Goal: Transaction & Acquisition: Obtain resource

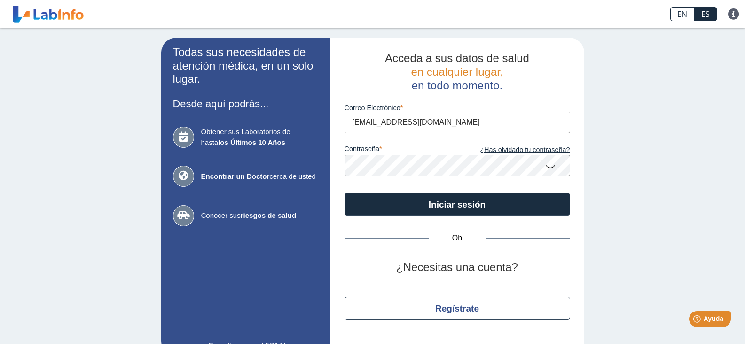
type input "[EMAIL_ADDRESS][DOMAIN_NAME]"
click at [549, 165] on icon at bounding box center [550, 166] width 11 height 18
click at [549, 165] on icon at bounding box center [550, 165] width 11 height 17
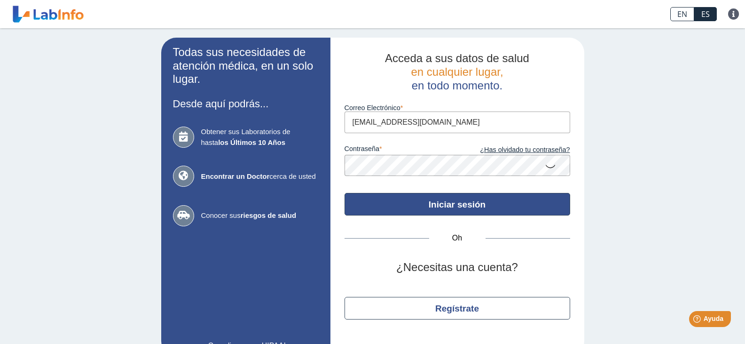
click at [476, 203] on font "Iniciar sesión" at bounding box center [457, 204] width 57 height 10
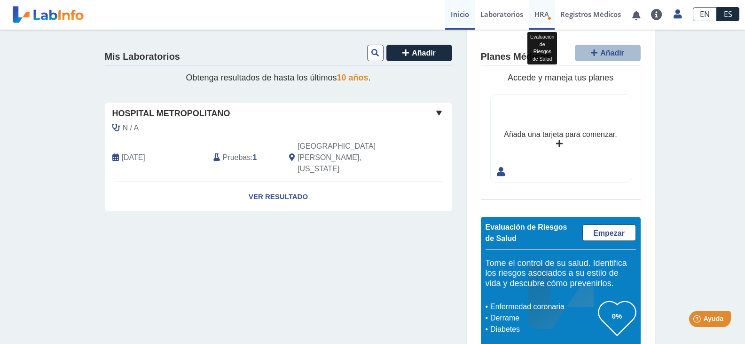
click at [543, 15] on font "HRA" at bounding box center [542, 13] width 15 height 9
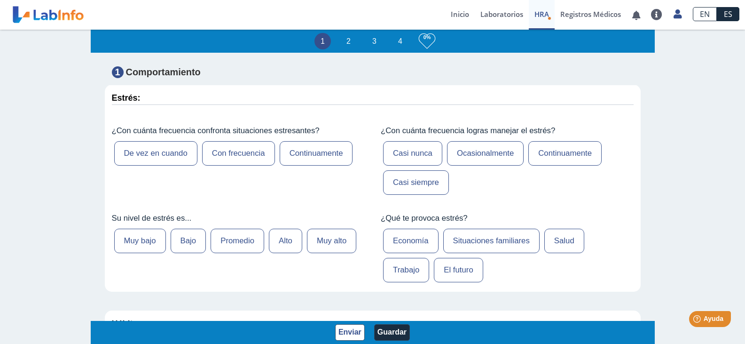
scroll to position [282, 0]
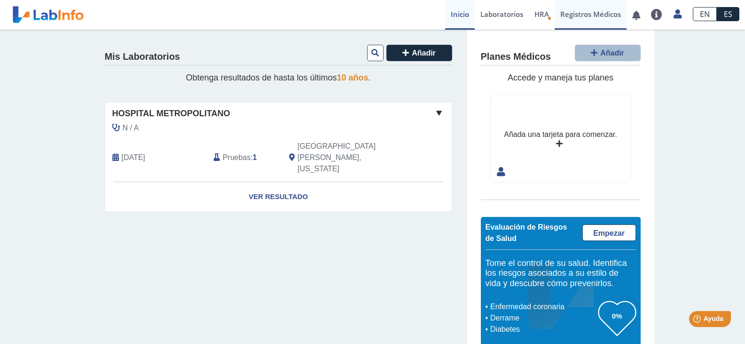
click at [572, 15] on font "Registros Médicos" at bounding box center [590, 13] width 61 height 9
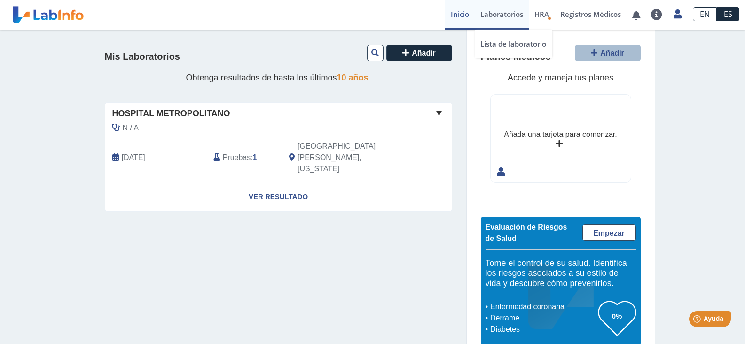
click at [508, 16] on font "Laboratorios" at bounding box center [501, 13] width 43 height 9
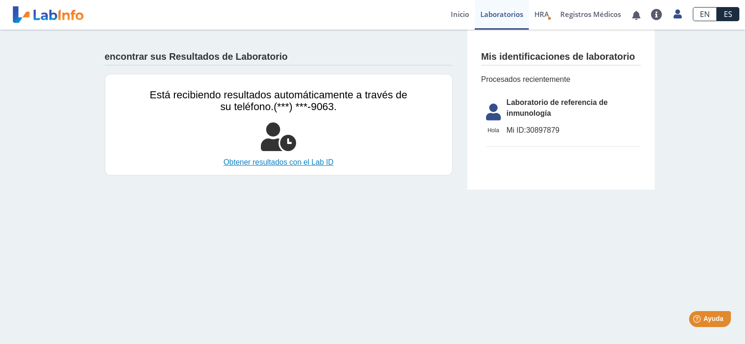
click at [274, 161] on font "Obtener resultados con el Lab ID" at bounding box center [278, 162] width 110 height 8
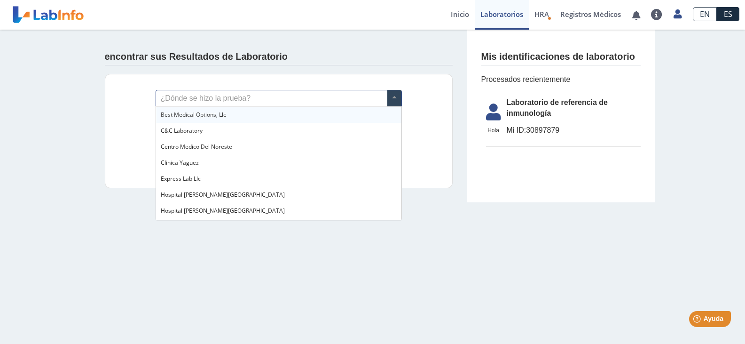
click at [394, 97] on span at bounding box center [394, 98] width 14 height 16
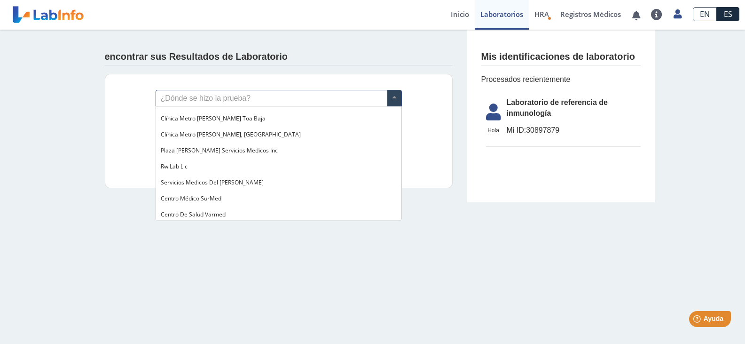
scroll to position [766, 0]
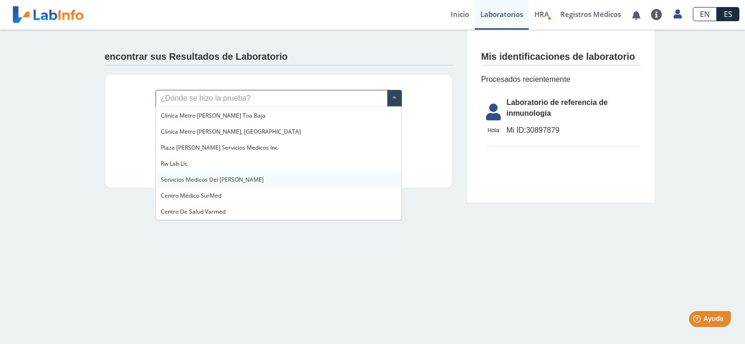
click at [342, 306] on main "encontrar sus Resultados de Laboratorio ¿Dónde se hizo la prueba? ID de laborat…" at bounding box center [372, 187] width 745 height 314
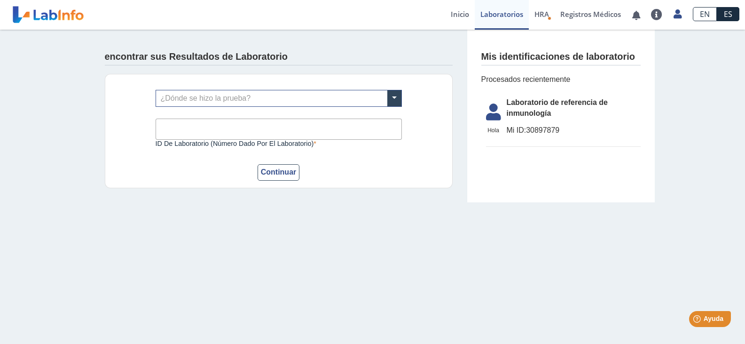
click at [339, 127] on input "ID de laboratorio (número dado por el laboratorio)" at bounding box center [279, 128] width 246 height 21
type input "30897879"
click at [277, 172] on font "Continuar" at bounding box center [279, 172] width 36 height 8
click at [278, 171] on font "Continuar" at bounding box center [279, 172] width 36 height 8
click at [283, 171] on font "Continuar" at bounding box center [279, 172] width 36 height 8
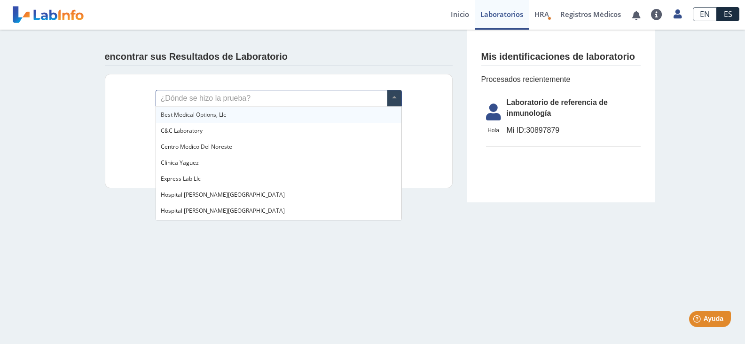
click at [396, 97] on span at bounding box center [394, 98] width 14 height 16
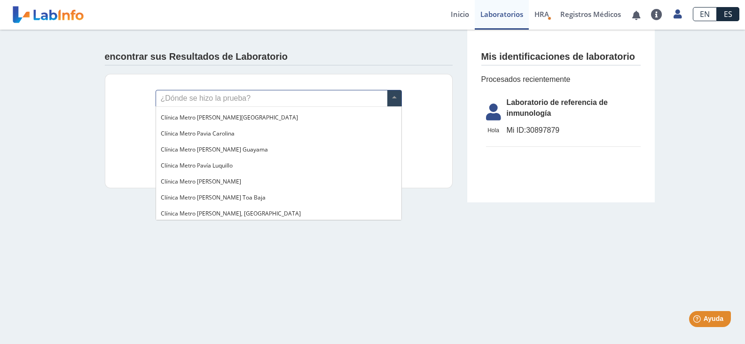
scroll to position [689, 0]
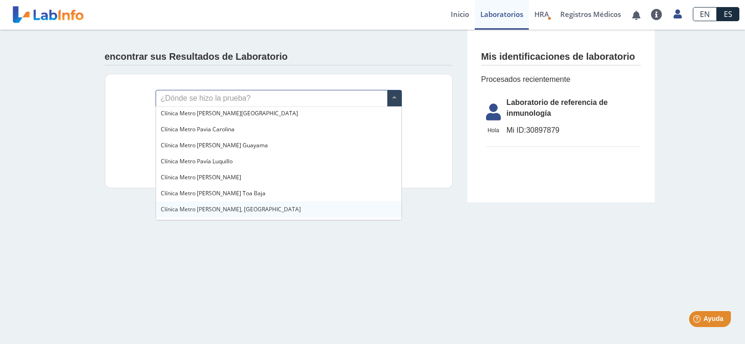
click at [229, 210] on font "Clínica Metro [PERSON_NAME], [GEOGRAPHIC_DATA]" at bounding box center [231, 209] width 140 height 8
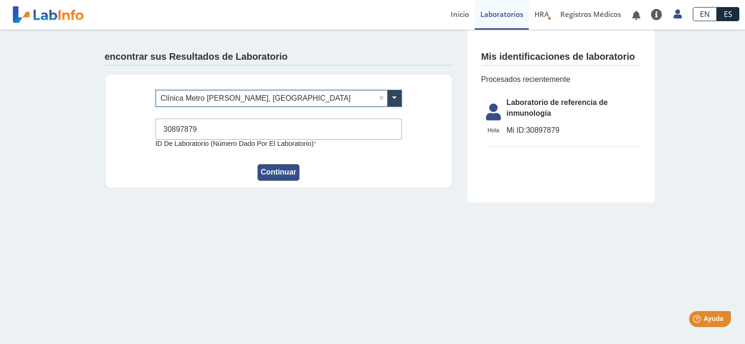
click at [286, 170] on font "Continuar" at bounding box center [279, 172] width 36 height 8
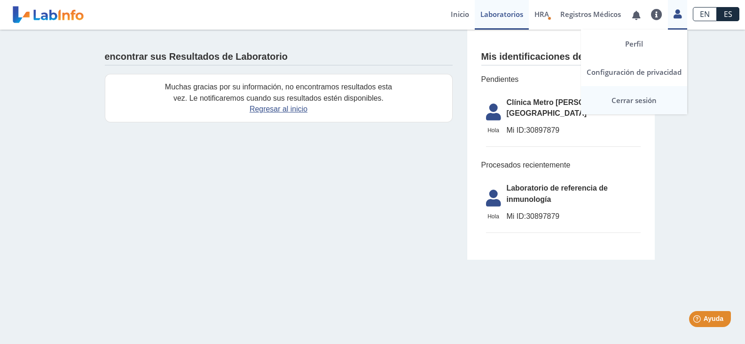
click at [634, 100] on font "Cerrar sesión" at bounding box center [634, 99] width 45 height 9
